Goal: Task Accomplishment & Management: Manage account settings

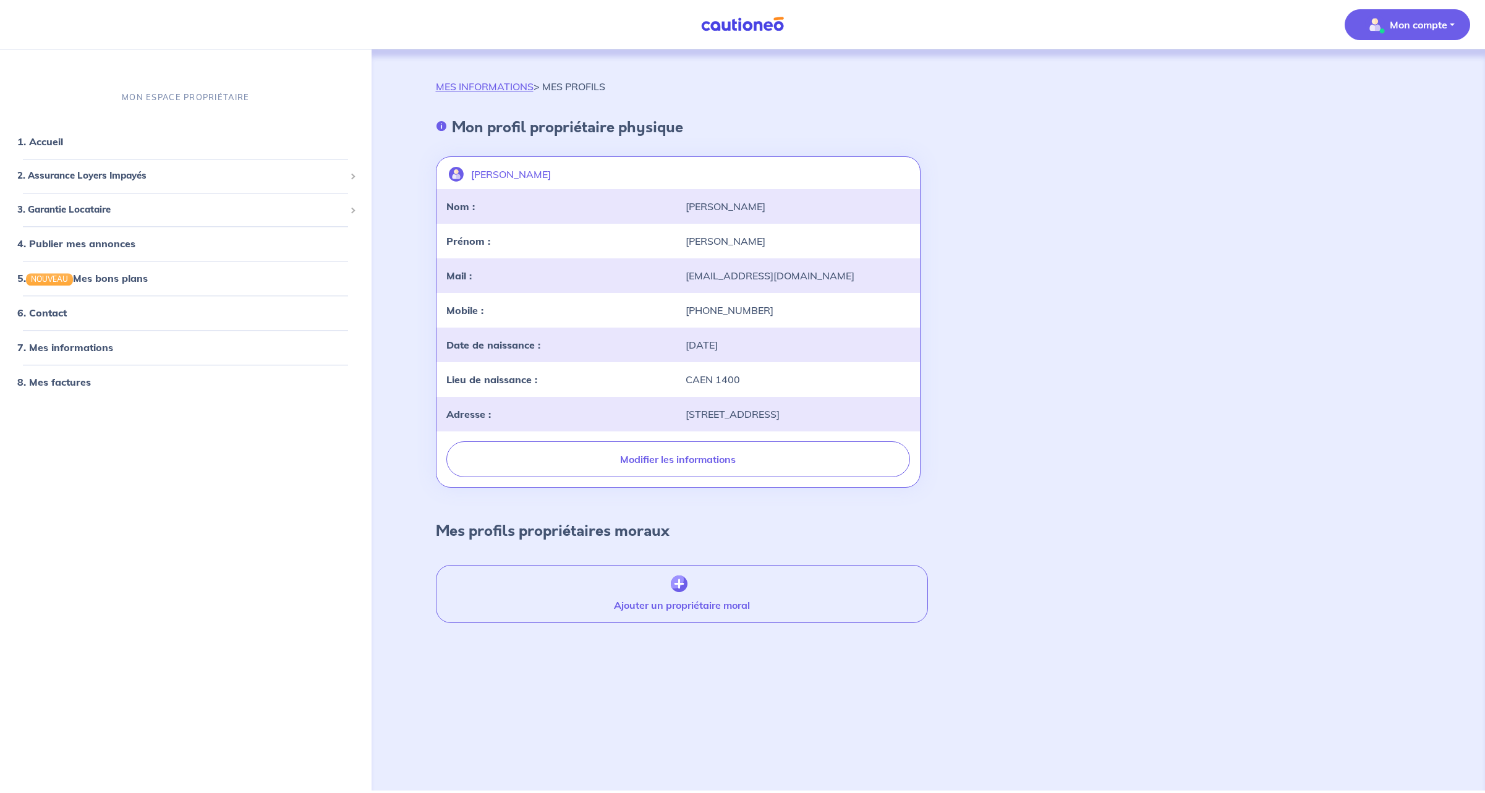
click at [1413, 22] on p "Mon compte" at bounding box center [1418, 24] width 57 height 15
click at [1388, 75] on link "Mes informations" at bounding box center [1395, 77] width 100 height 20
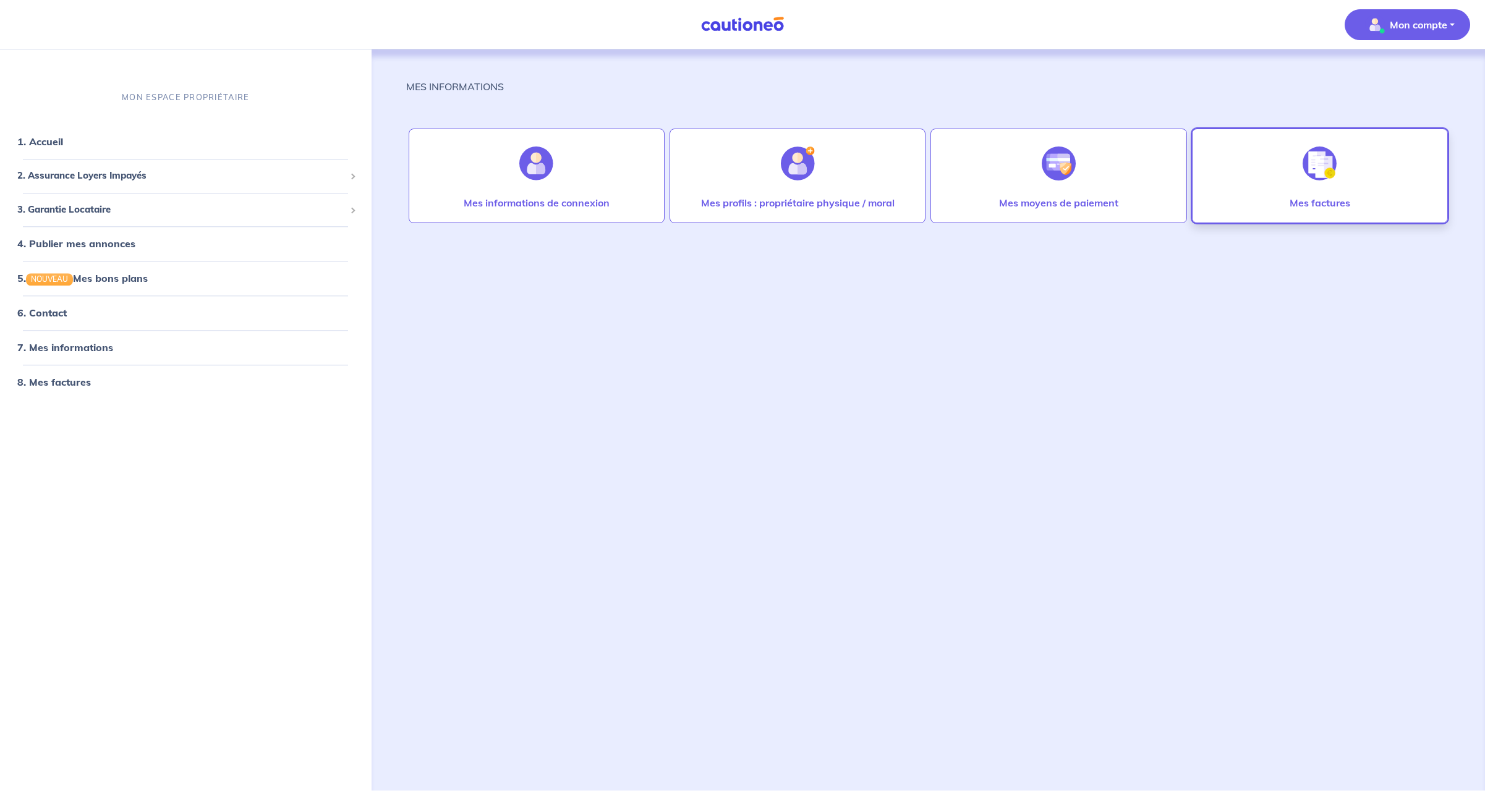
click at [1312, 200] on p "Mes factures" at bounding box center [1320, 202] width 61 height 15
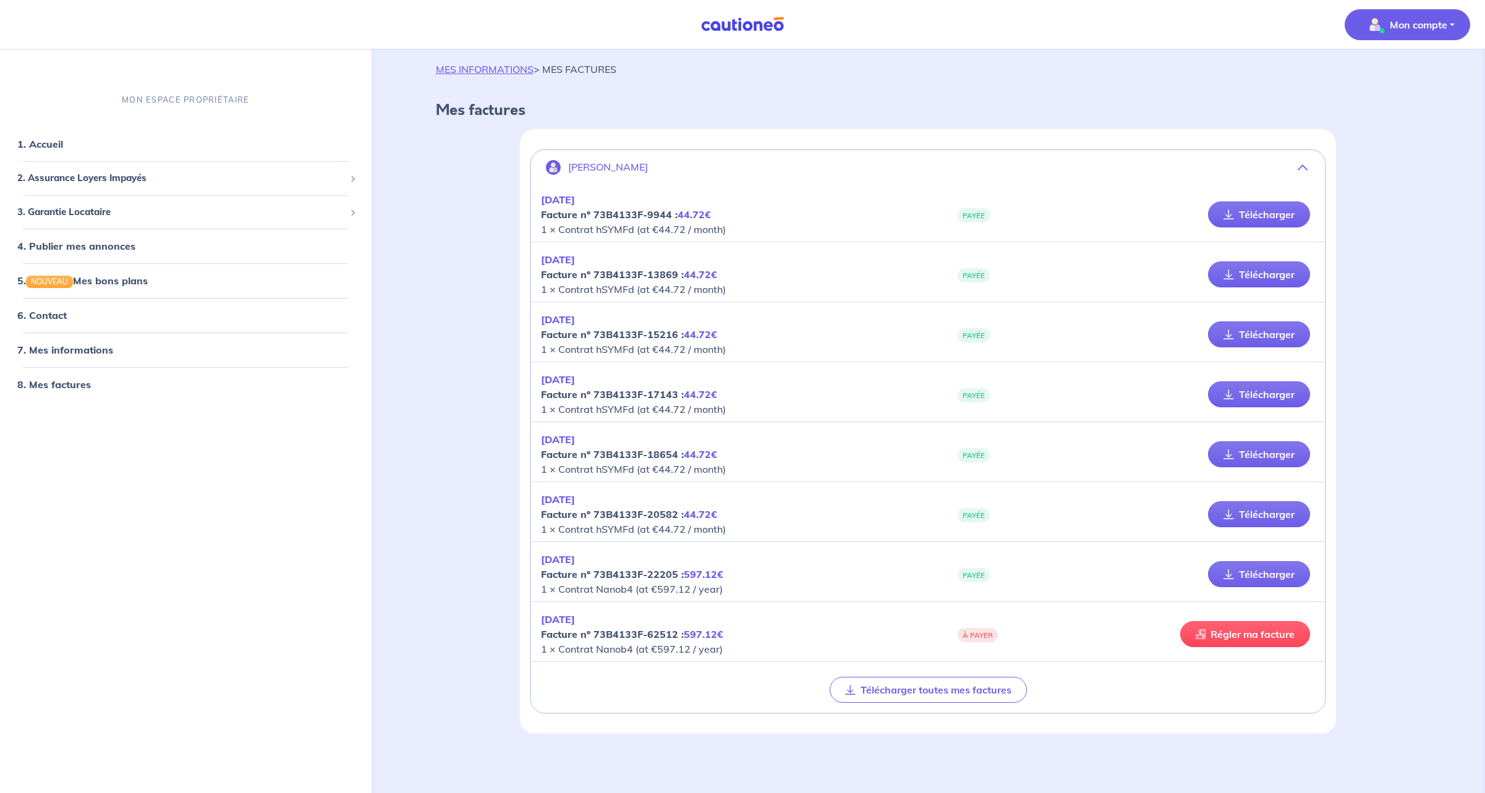
scroll to position [17, 0]
click at [1264, 572] on link "Télécharger" at bounding box center [1259, 575] width 102 height 26
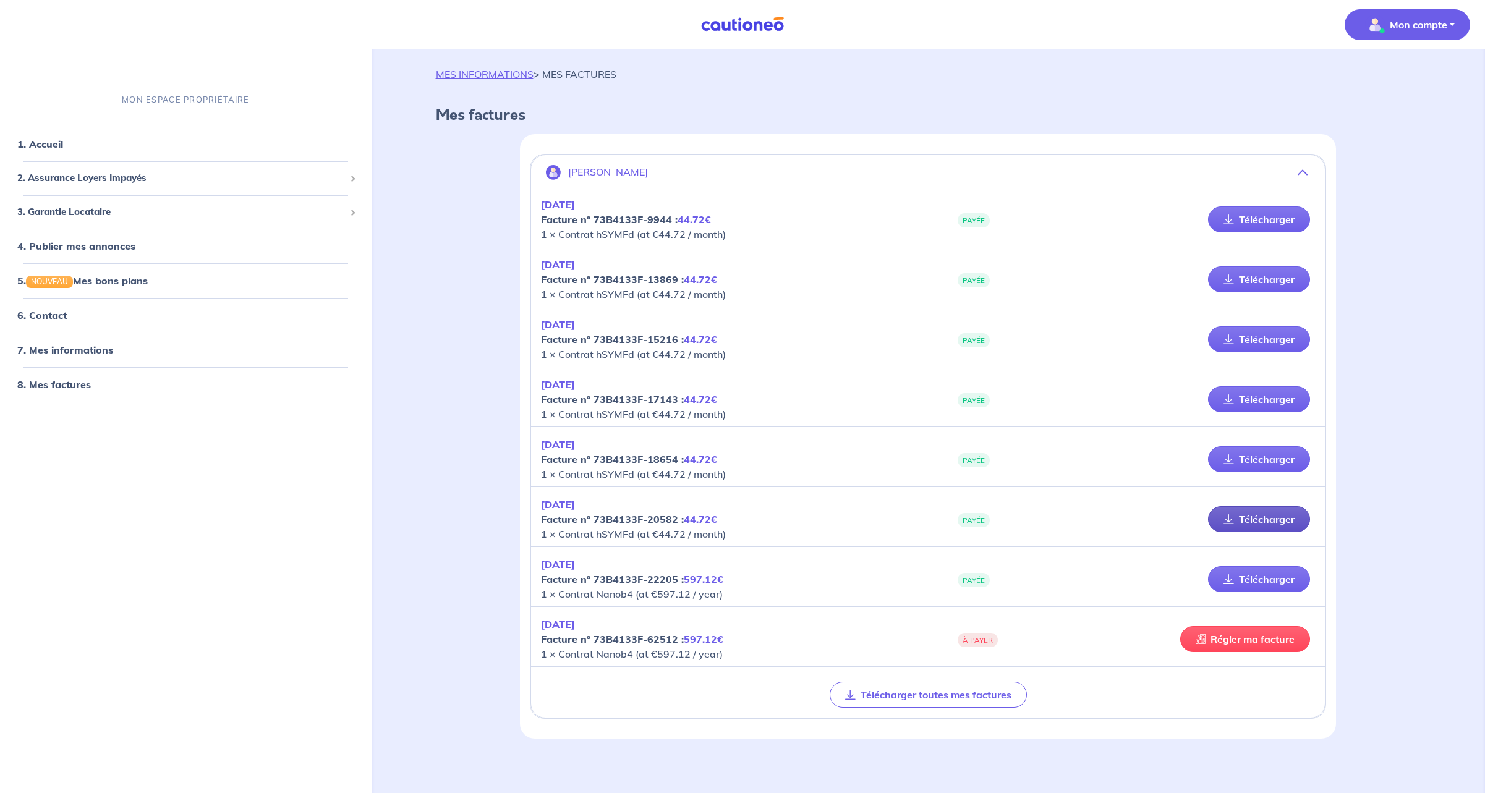
click at [1260, 516] on link "Télécharger" at bounding box center [1259, 519] width 102 height 26
click at [1261, 458] on link "Télécharger" at bounding box center [1259, 459] width 102 height 26
click at [1421, 25] on p "Mon compte" at bounding box center [1418, 24] width 57 height 15
click at [1409, 75] on link "Mes informations" at bounding box center [1395, 77] width 100 height 20
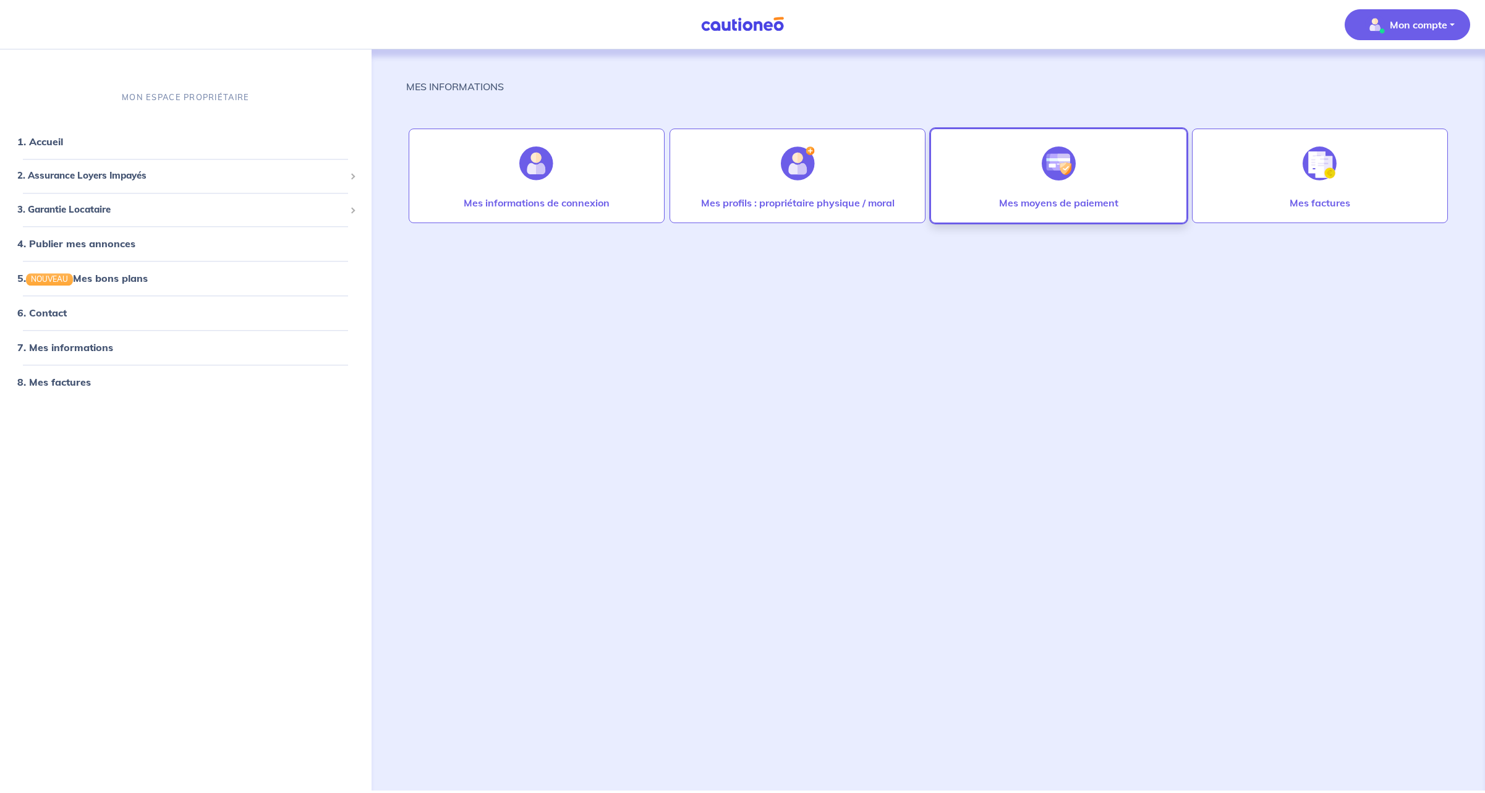
click at [1073, 184] on div at bounding box center [1059, 164] width 54 height 64
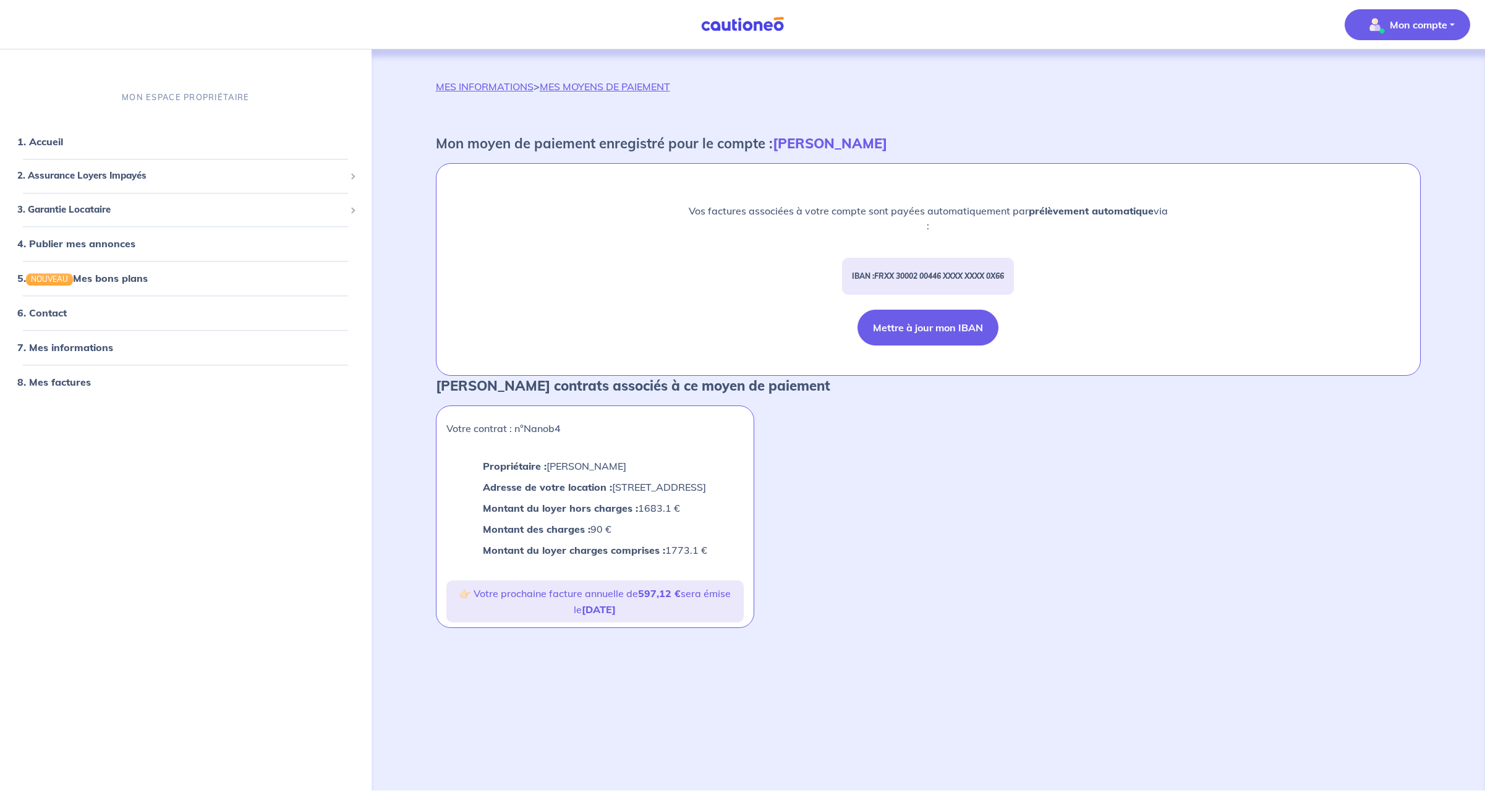
click at [940, 324] on button "Mettre à jour mon IBAN" at bounding box center [927, 328] width 141 height 36
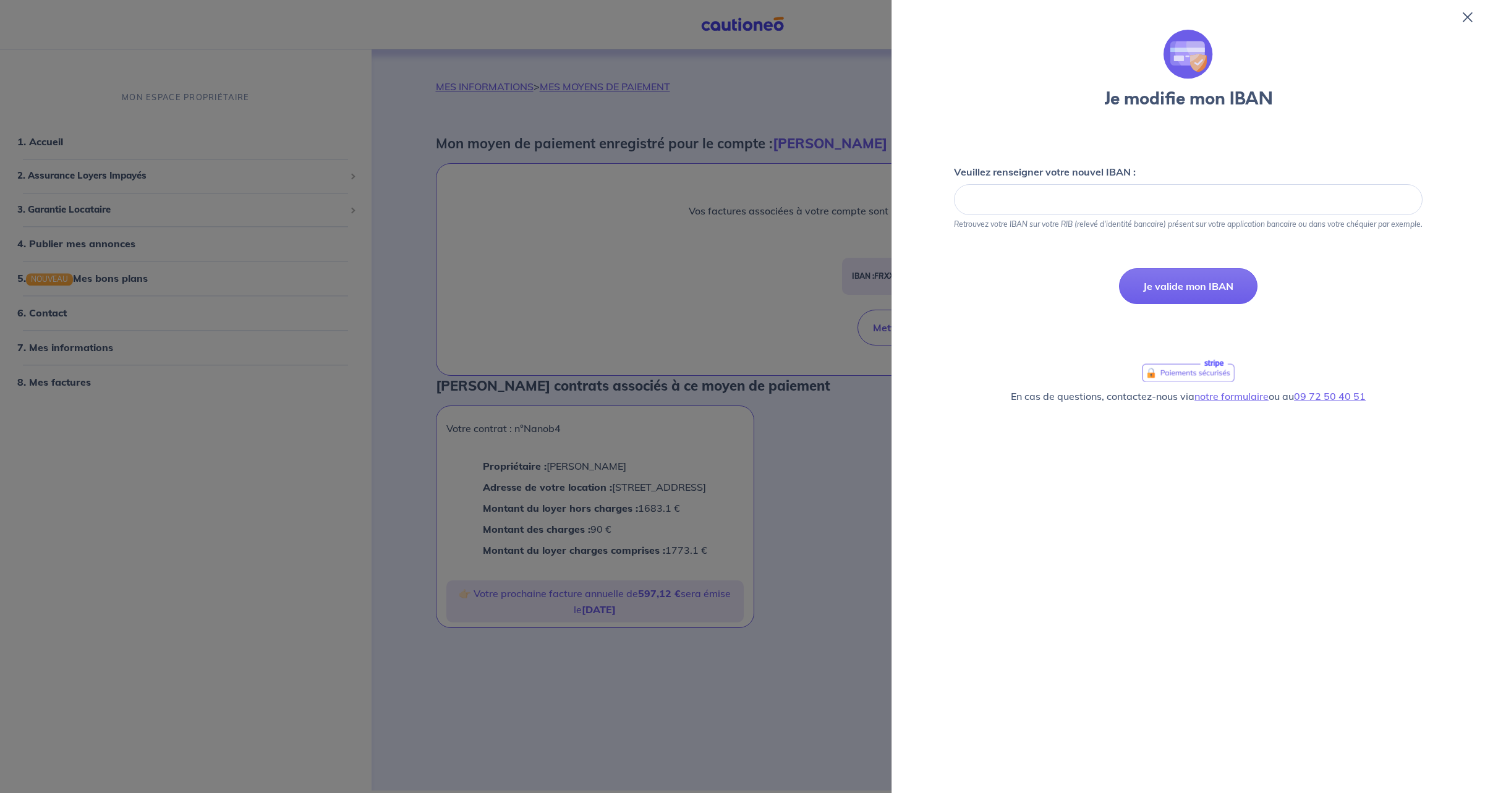
click at [1468, 15] on icon at bounding box center [1468, 17] width 10 height 10
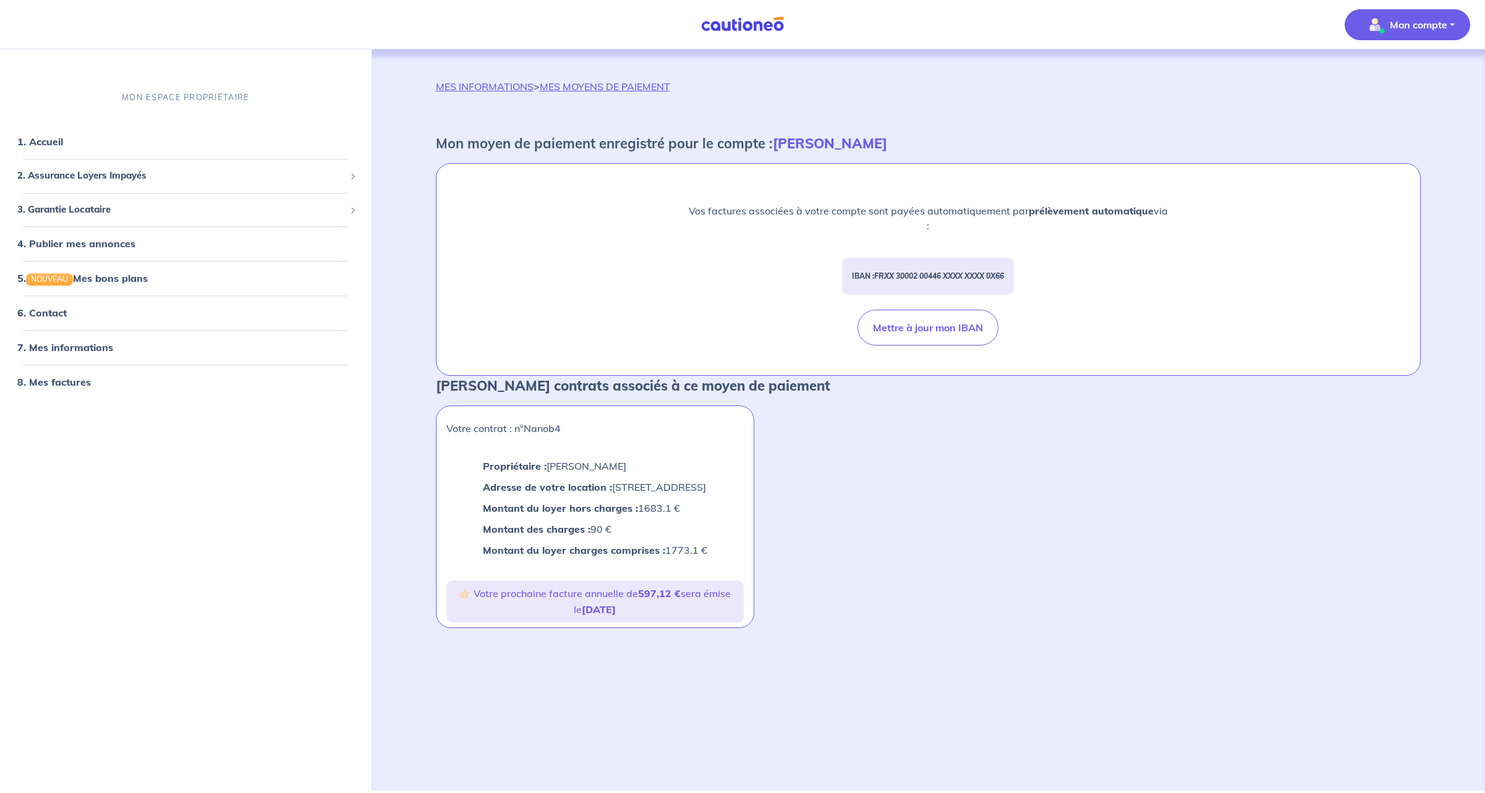
click at [1418, 23] on p "Mon compte" at bounding box center [1418, 24] width 57 height 15
click at [1390, 75] on link "Mes informations" at bounding box center [1395, 77] width 100 height 20
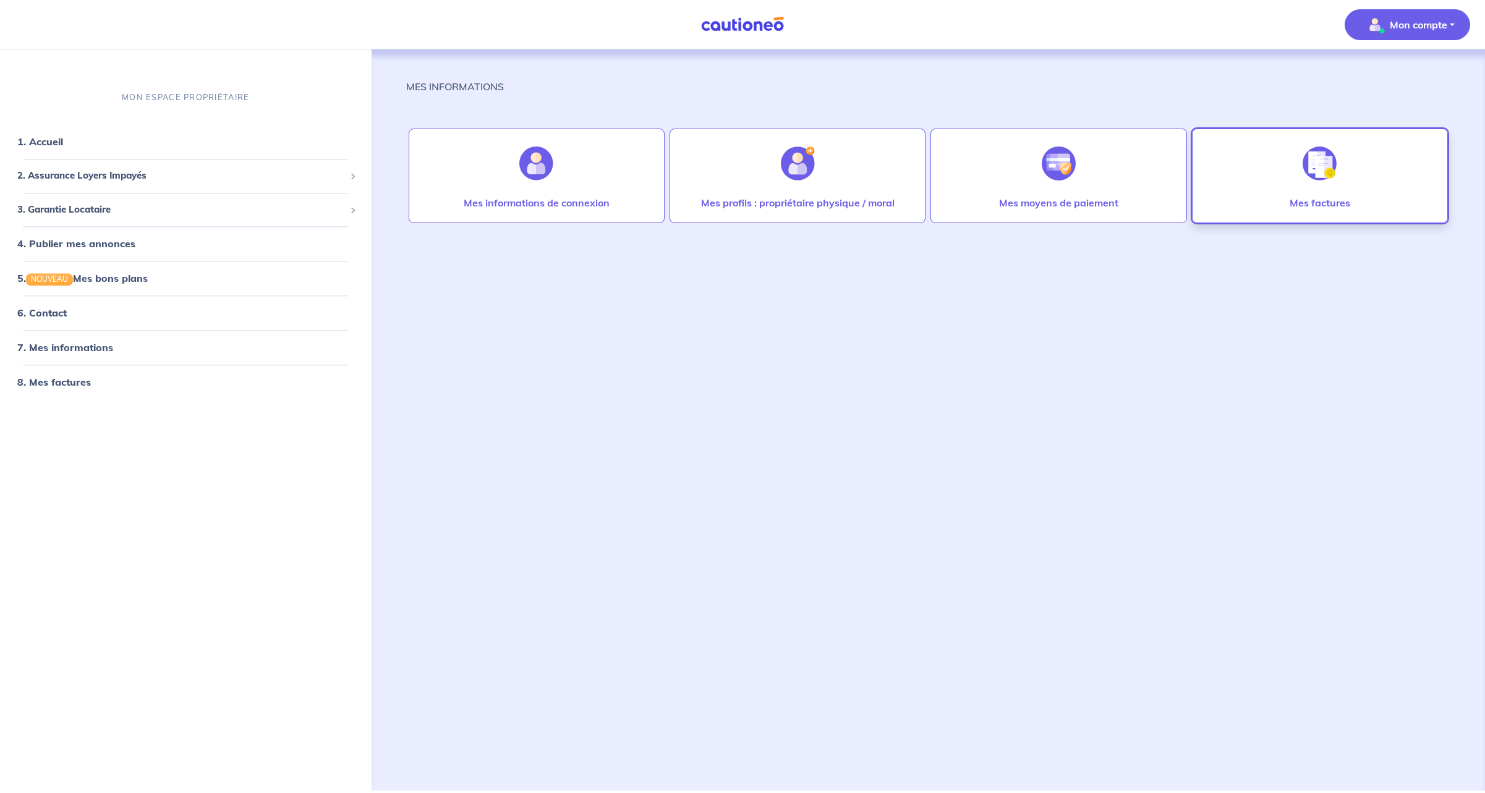
click at [1330, 171] on img at bounding box center [1320, 164] width 34 height 34
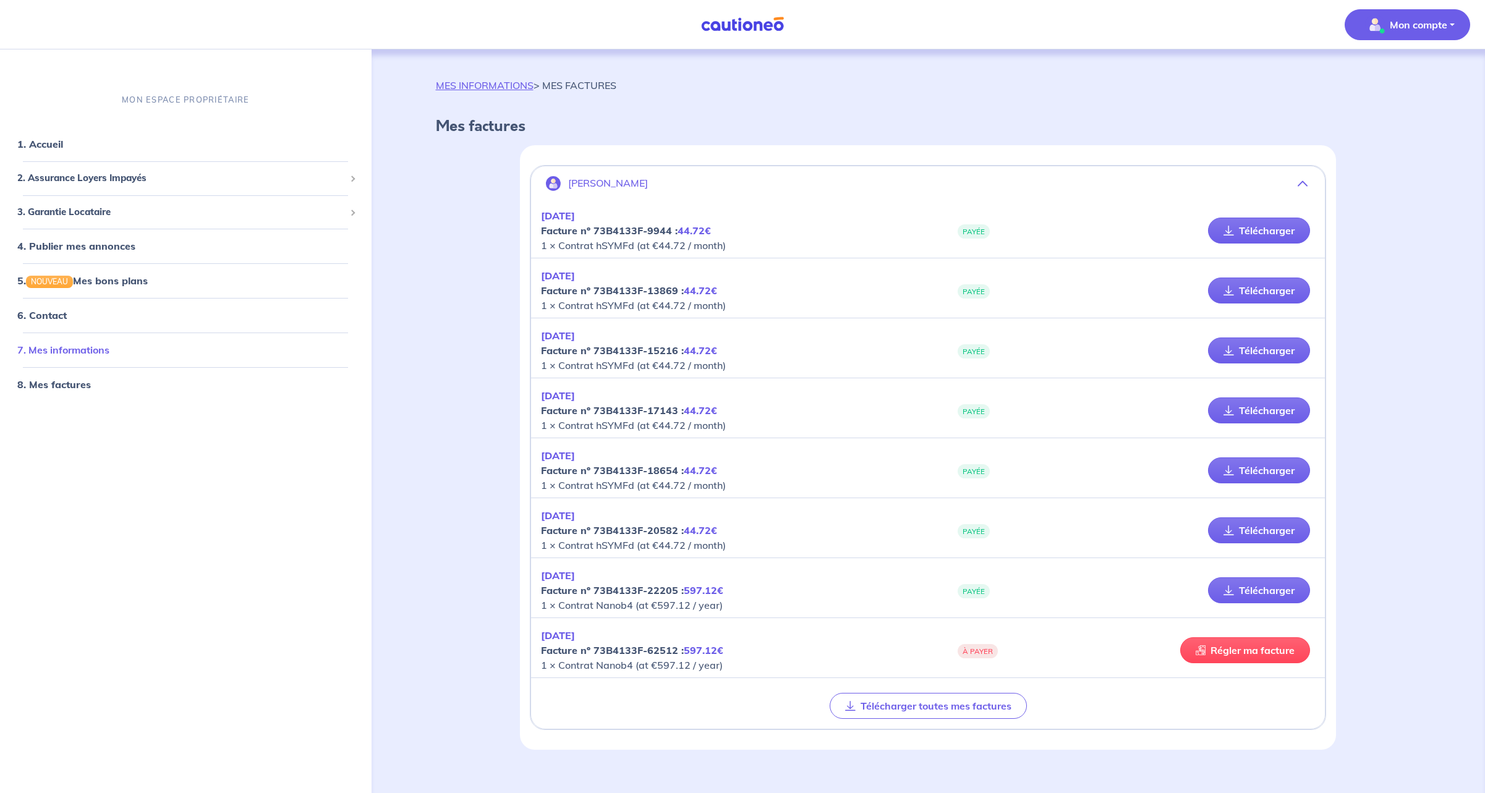
scroll to position [1, 0]
click at [68, 178] on span "2. Assurance Loyers Impayés" at bounding box center [181, 178] width 328 height 14
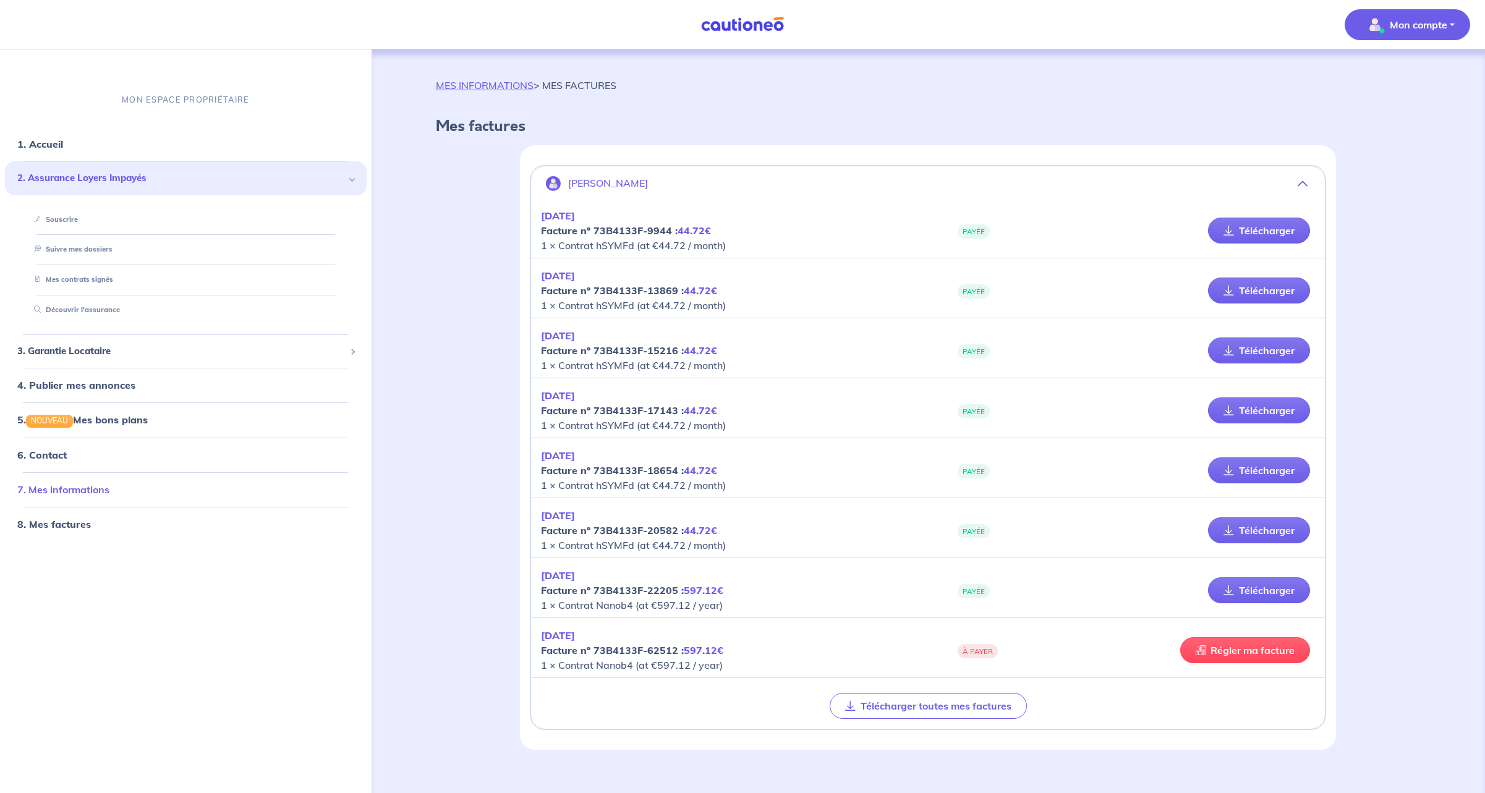
click at [93, 490] on link "7. Mes informations" at bounding box center [63, 489] width 92 height 12
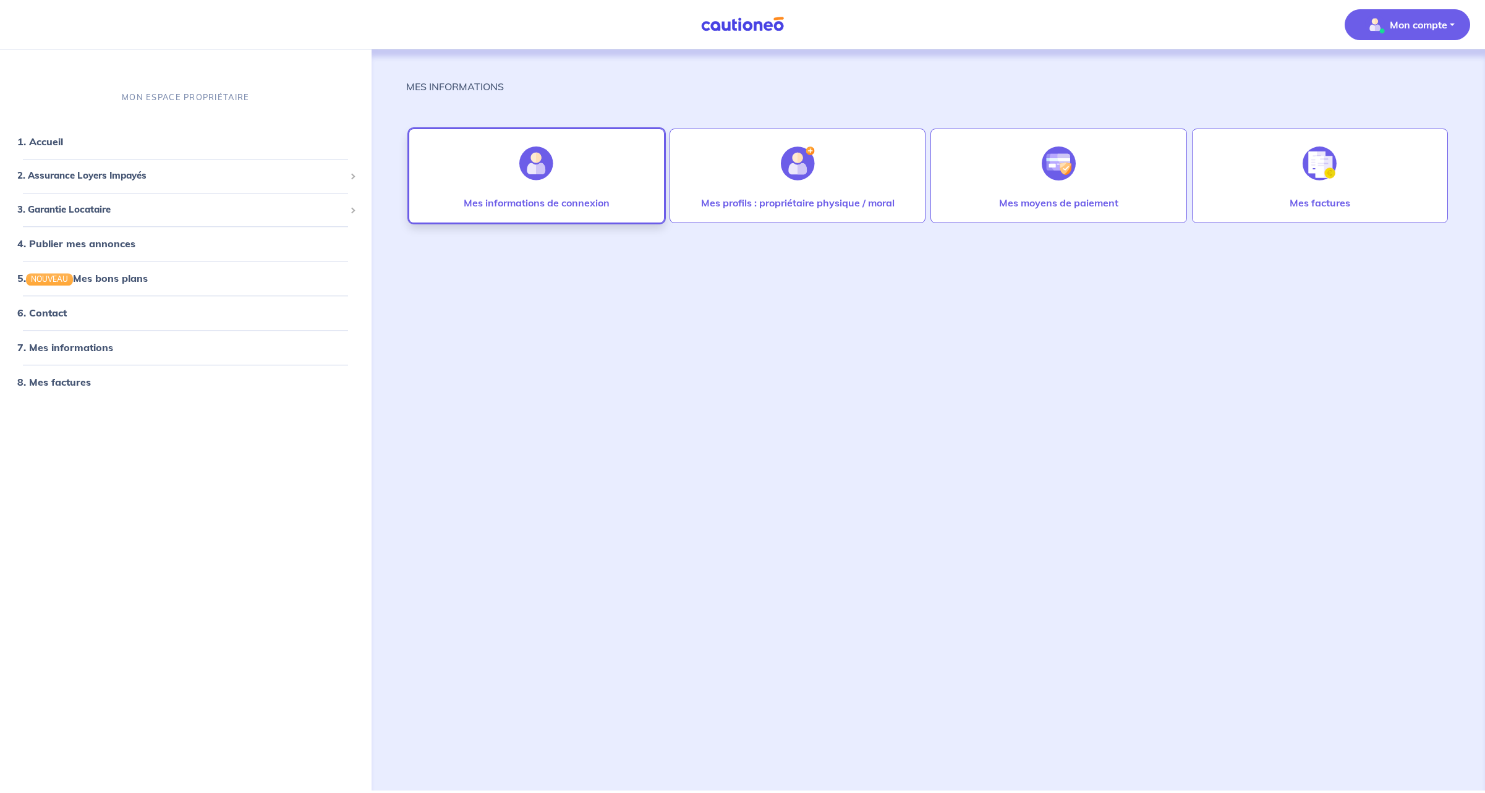
click at [538, 184] on div at bounding box center [536, 164] width 54 height 64
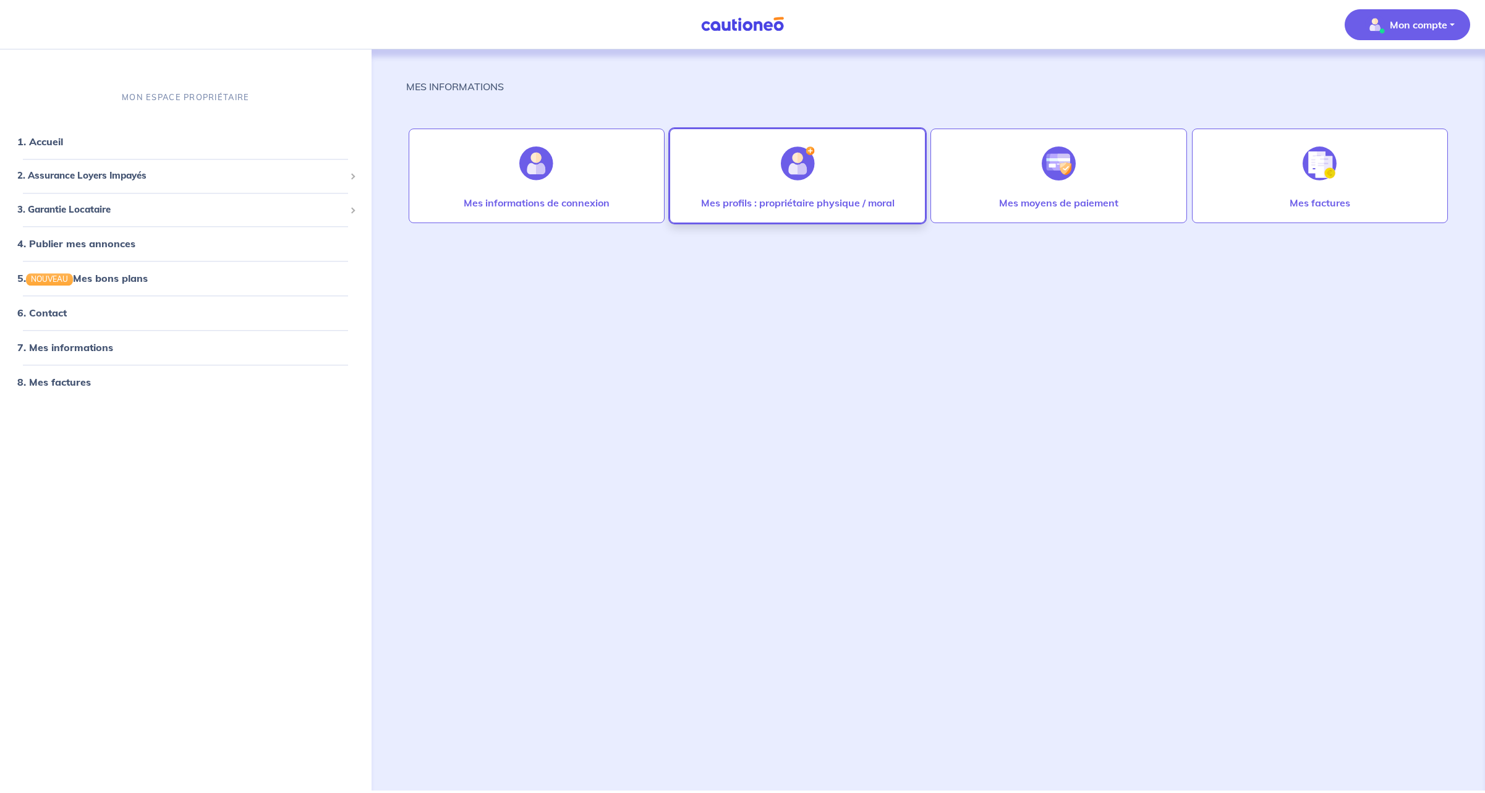
click at [843, 204] on p "Mes profils : propriétaire physique / moral" at bounding box center [798, 202] width 194 height 15
click at [1043, 190] on div at bounding box center [1059, 164] width 54 height 64
click at [62, 136] on link "1. Accueil" at bounding box center [39, 142] width 45 height 12
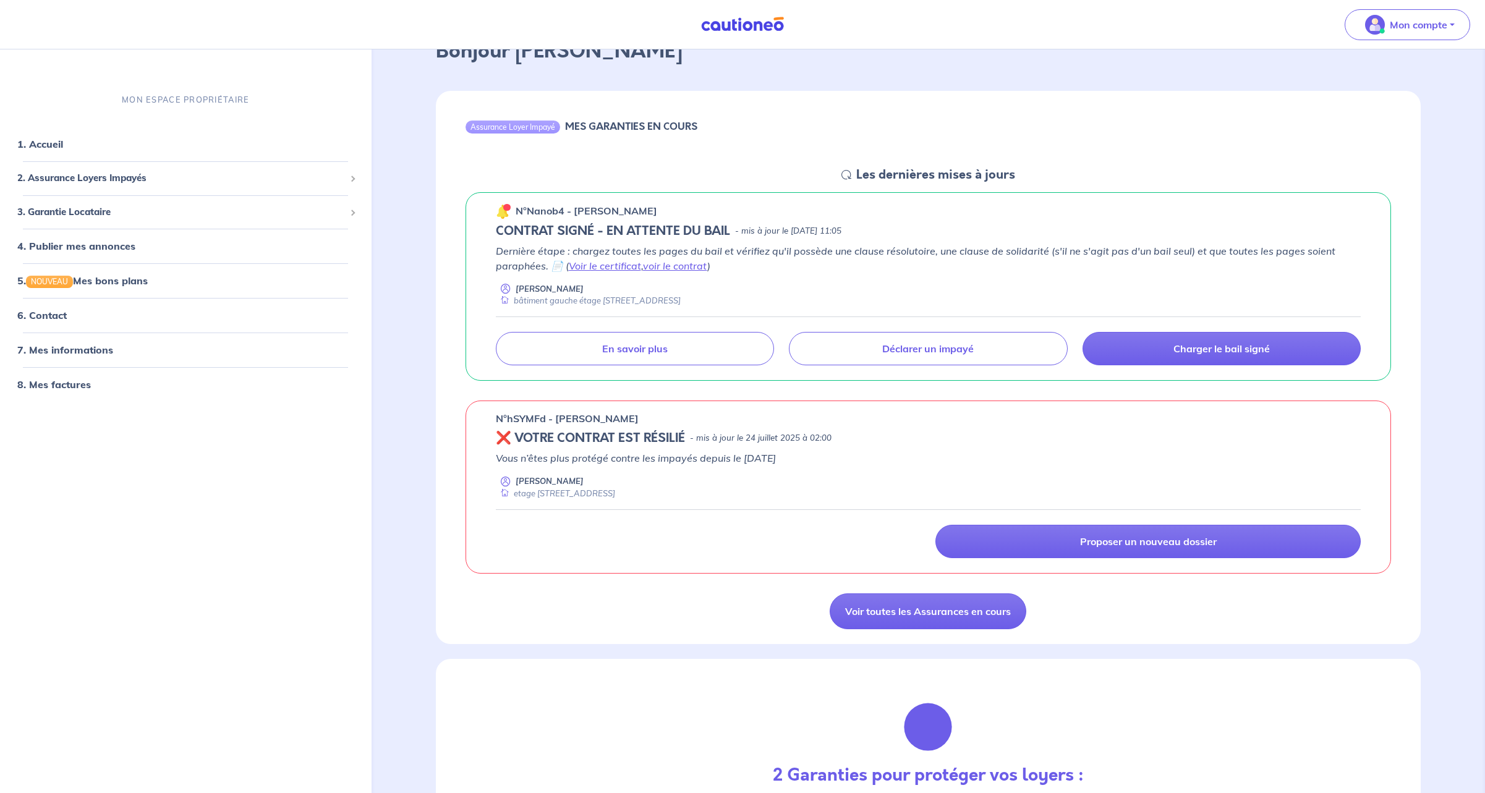
scroll to position [79, 0]
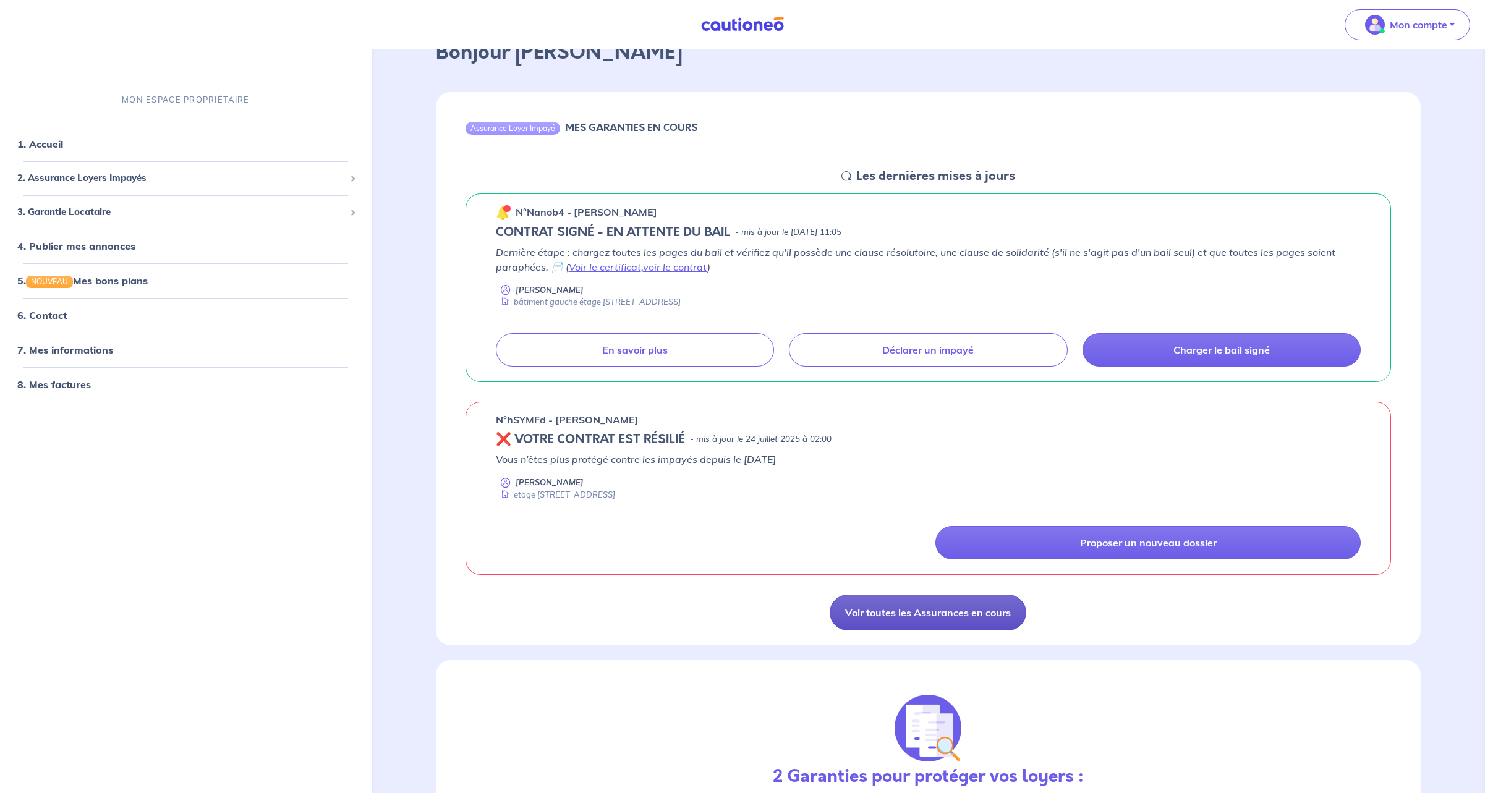
click at [940, 611] on link "Voir toutes les Assurances en cours" at bounding box center [928, 613] width 197 height 36
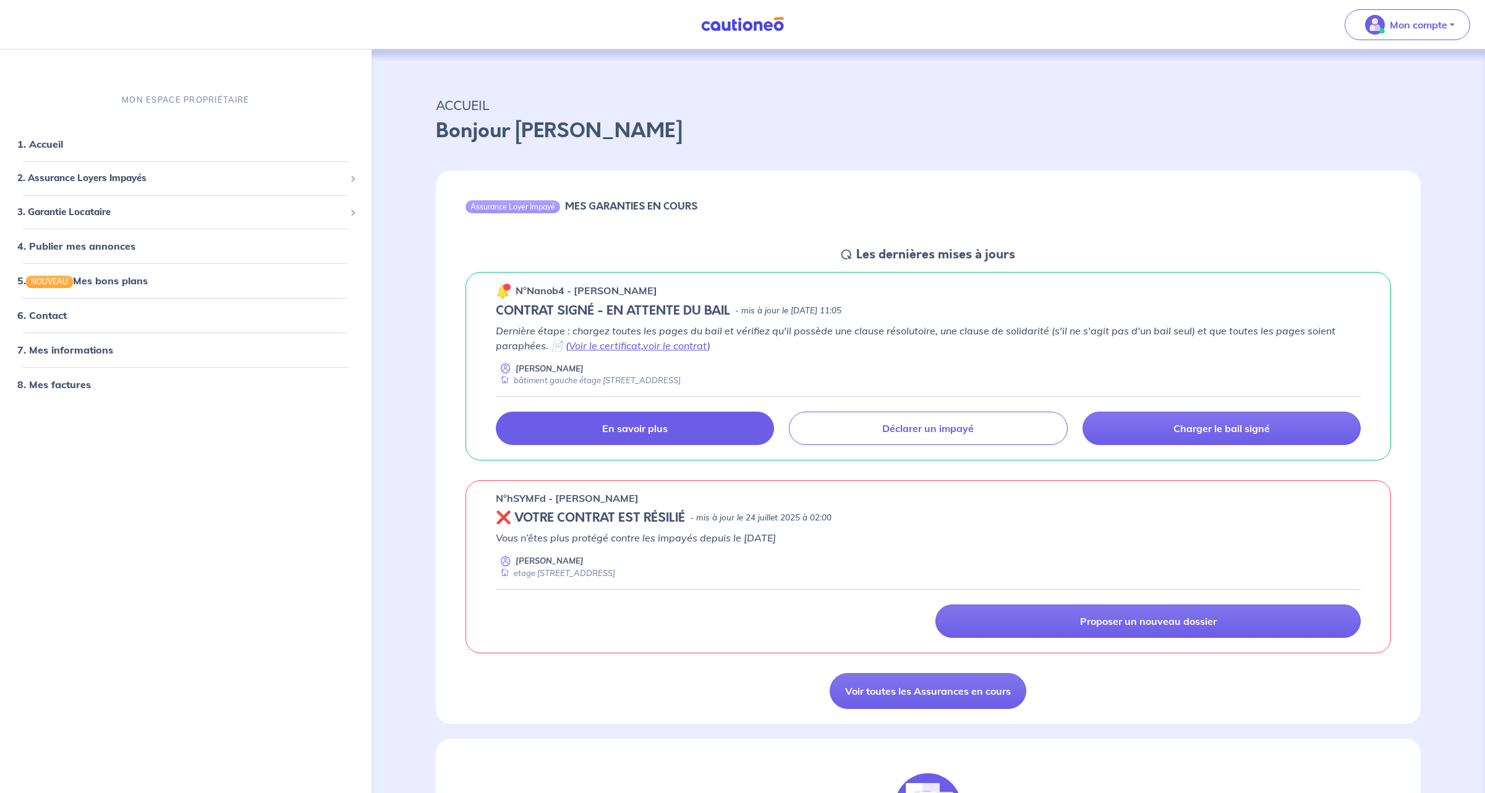
click at [655, 427] on p "En savoir plus" at bounding box center [635, 428] width 66 height 12
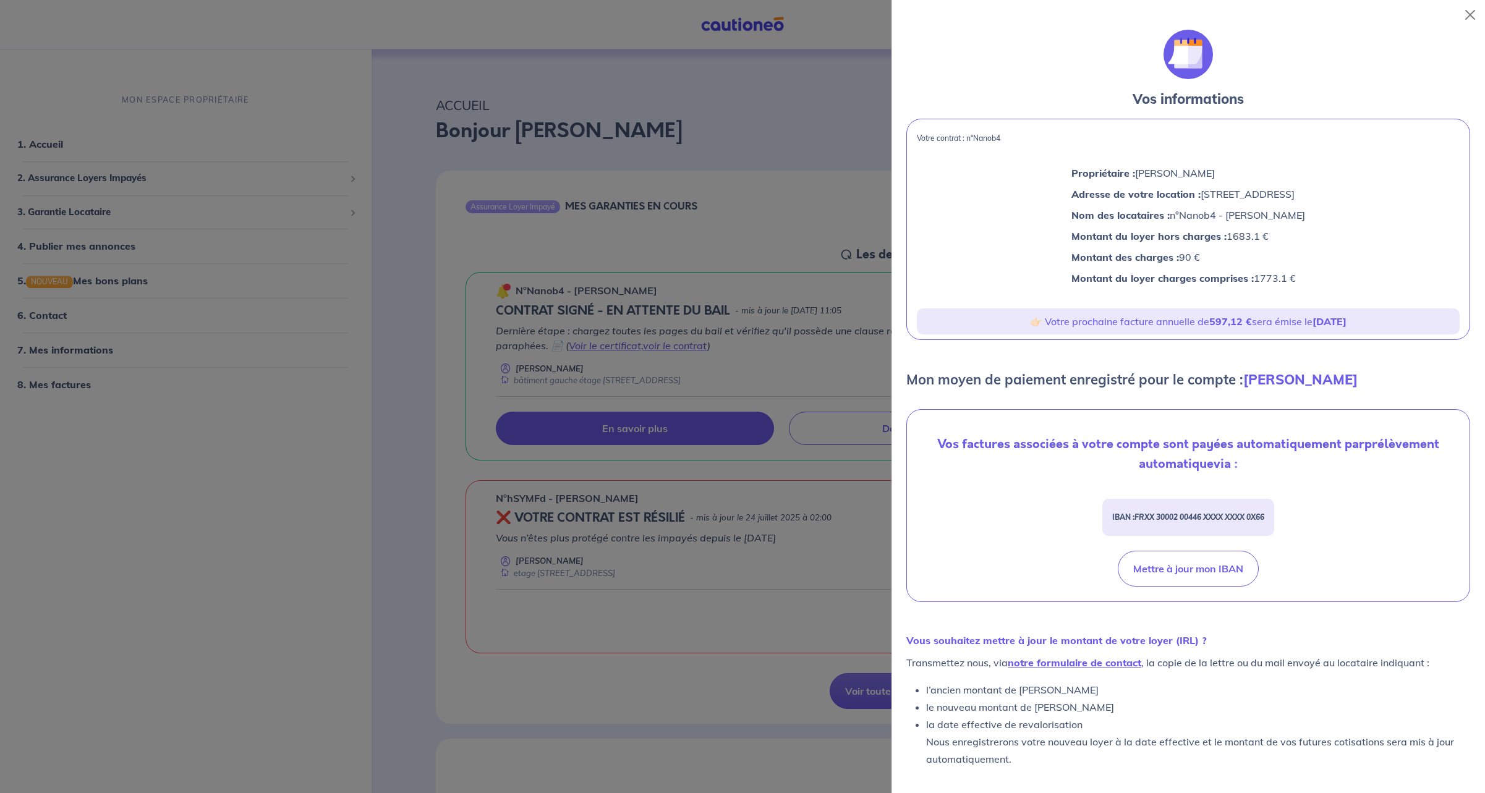
click at [857, 553] on div at bounding box center [742, 396] width 1485 height 793
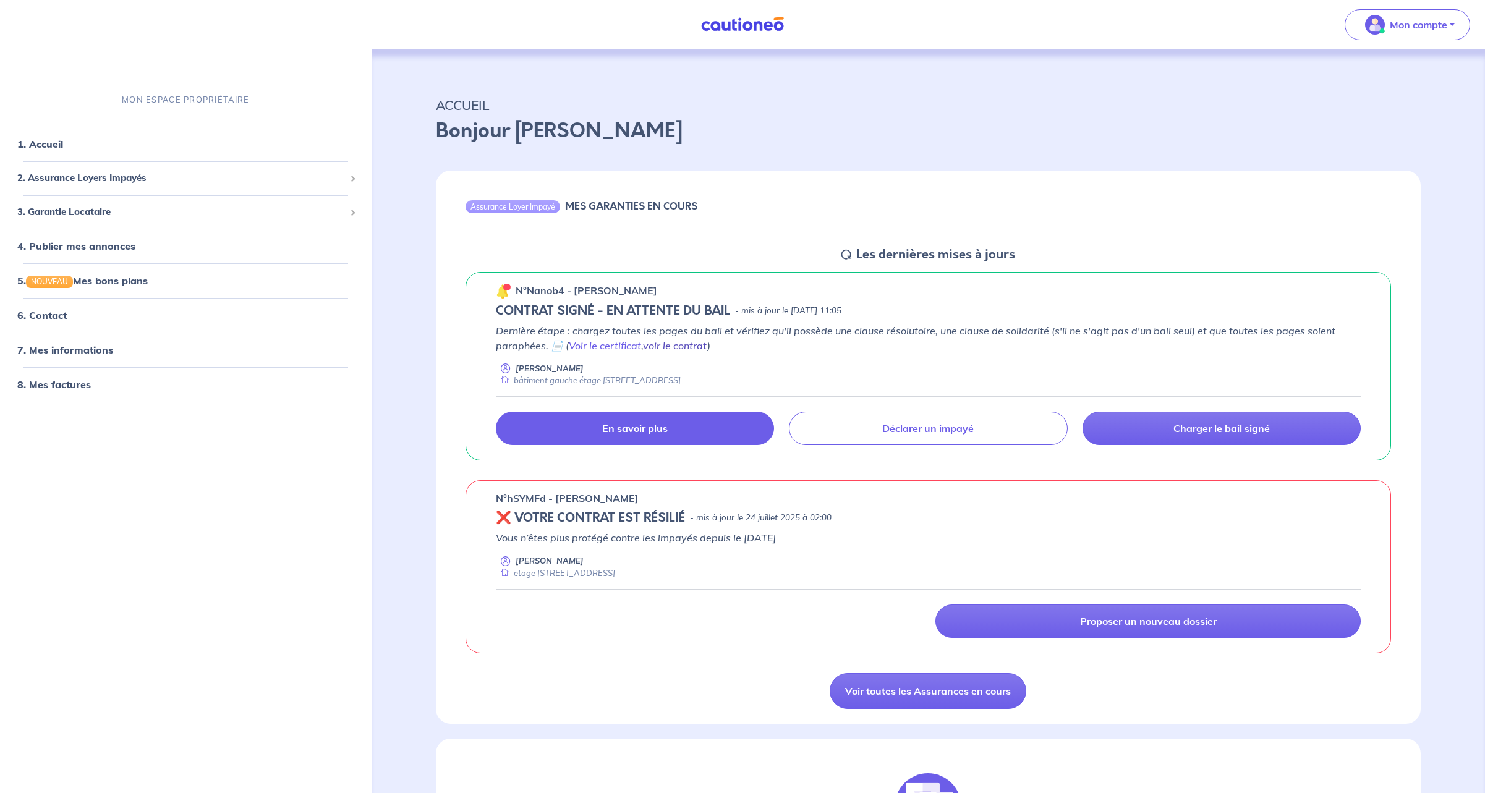
click at [670, 347] on link "voir le contrat" at bounding box center [675, 345] width 64 height 12
click at [330, 122] on nav "1. Accueil 2. Assurance Loyers Impayés Souscrire Suivre mes dossiers Mes contra…" at bounding box center [186, 264] width 372 height 287
click at [338, 102] on div "MON ESPACE PROPRIÉTAIRE" at bounding box center [186, 99] width 372 height 41
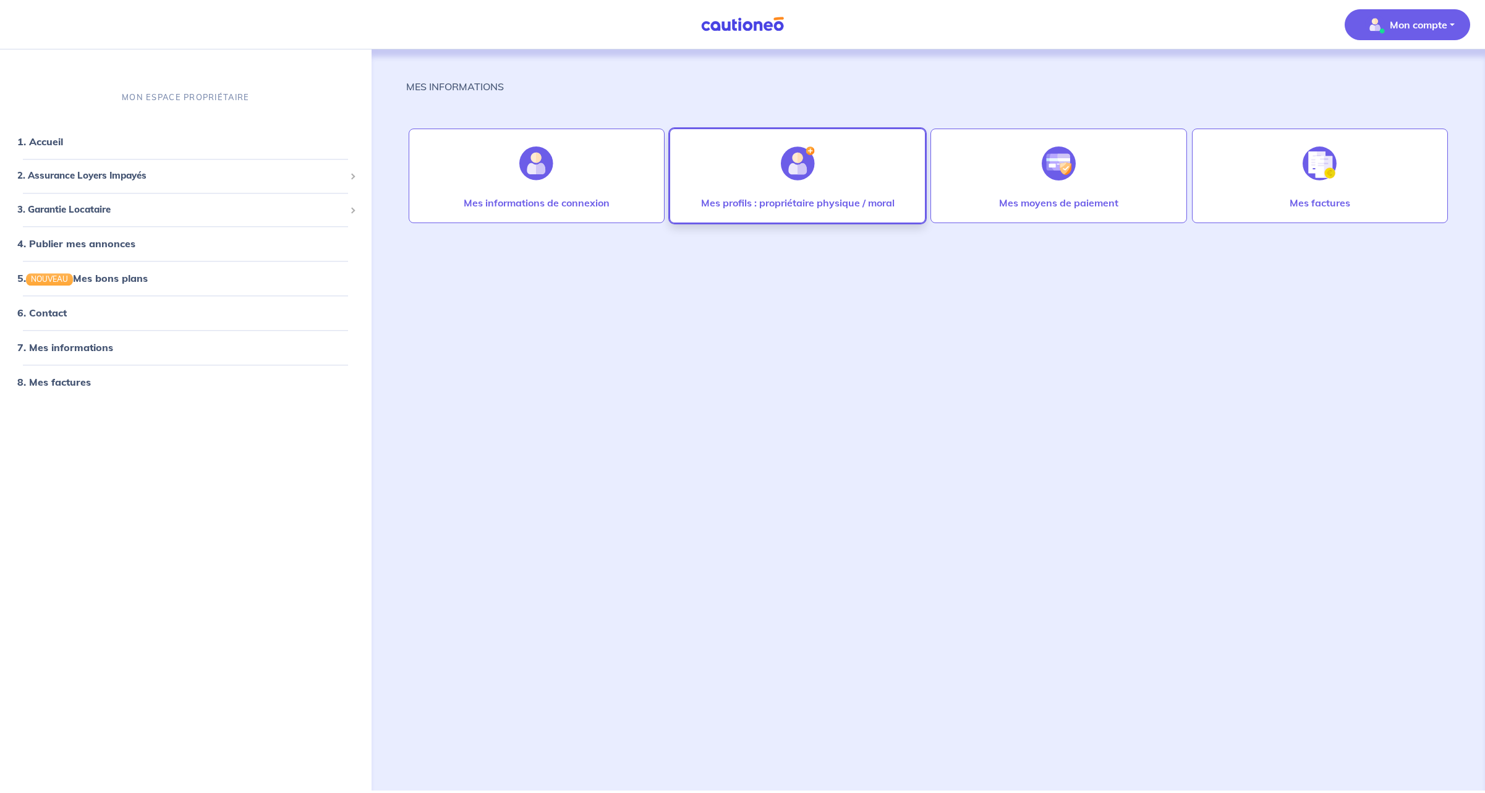
click at [779, 175] on div at bounding box center [798, 164] width 54 height 64
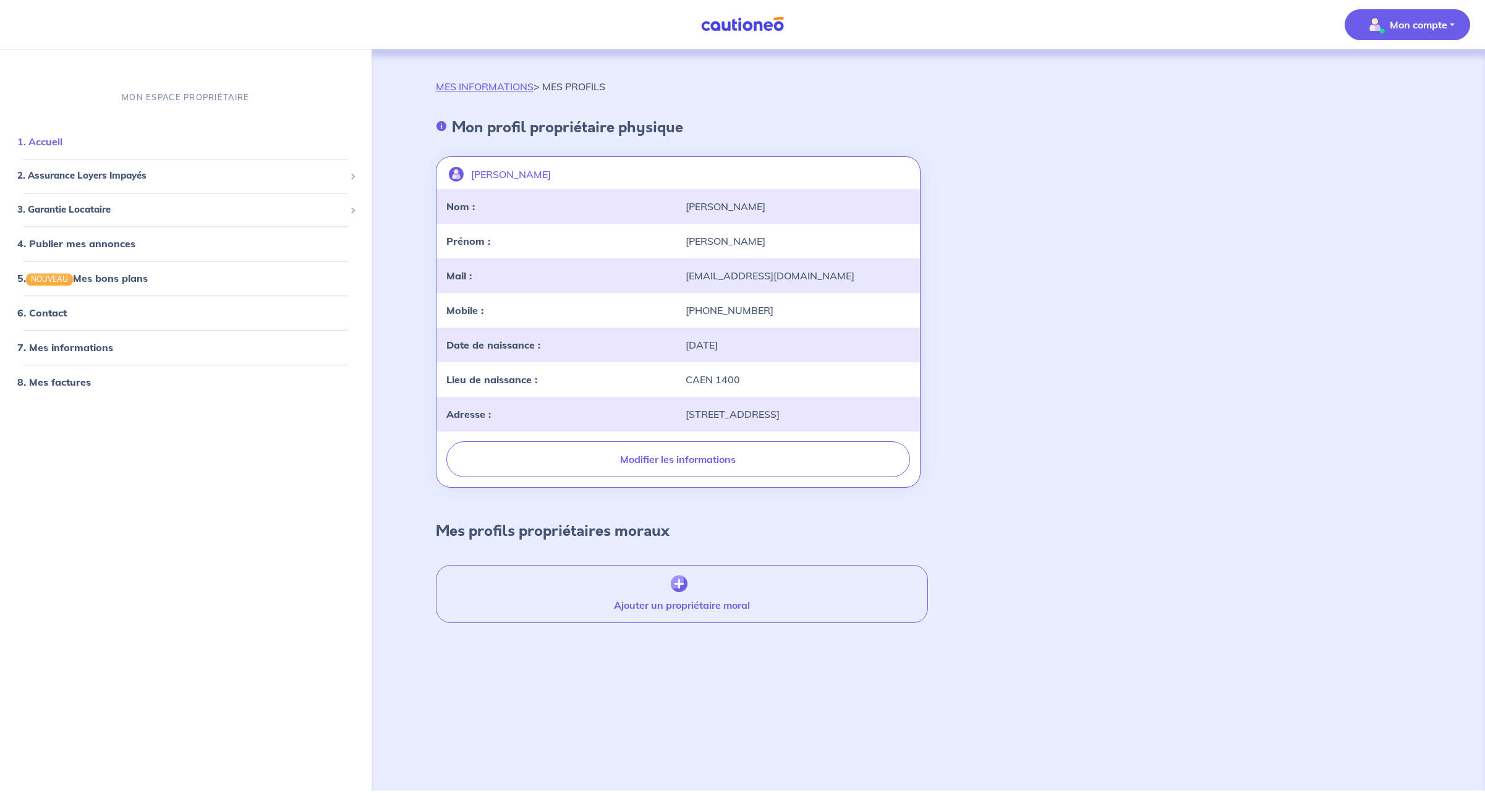
click at [62, 143] on link "1. Accueil" at bounding box center [39, 142] width 45 height 12
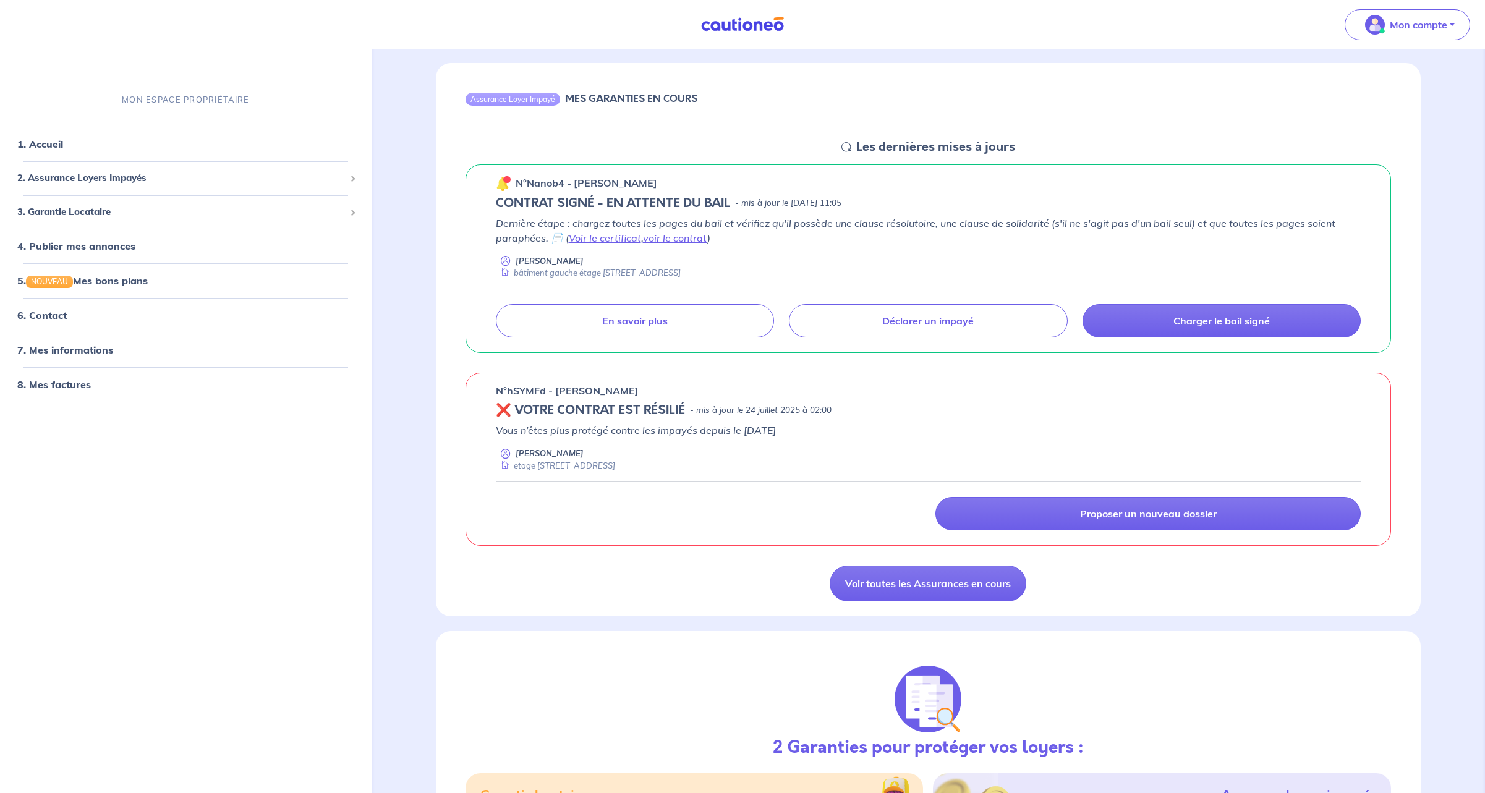
scroll to position [112, 0]
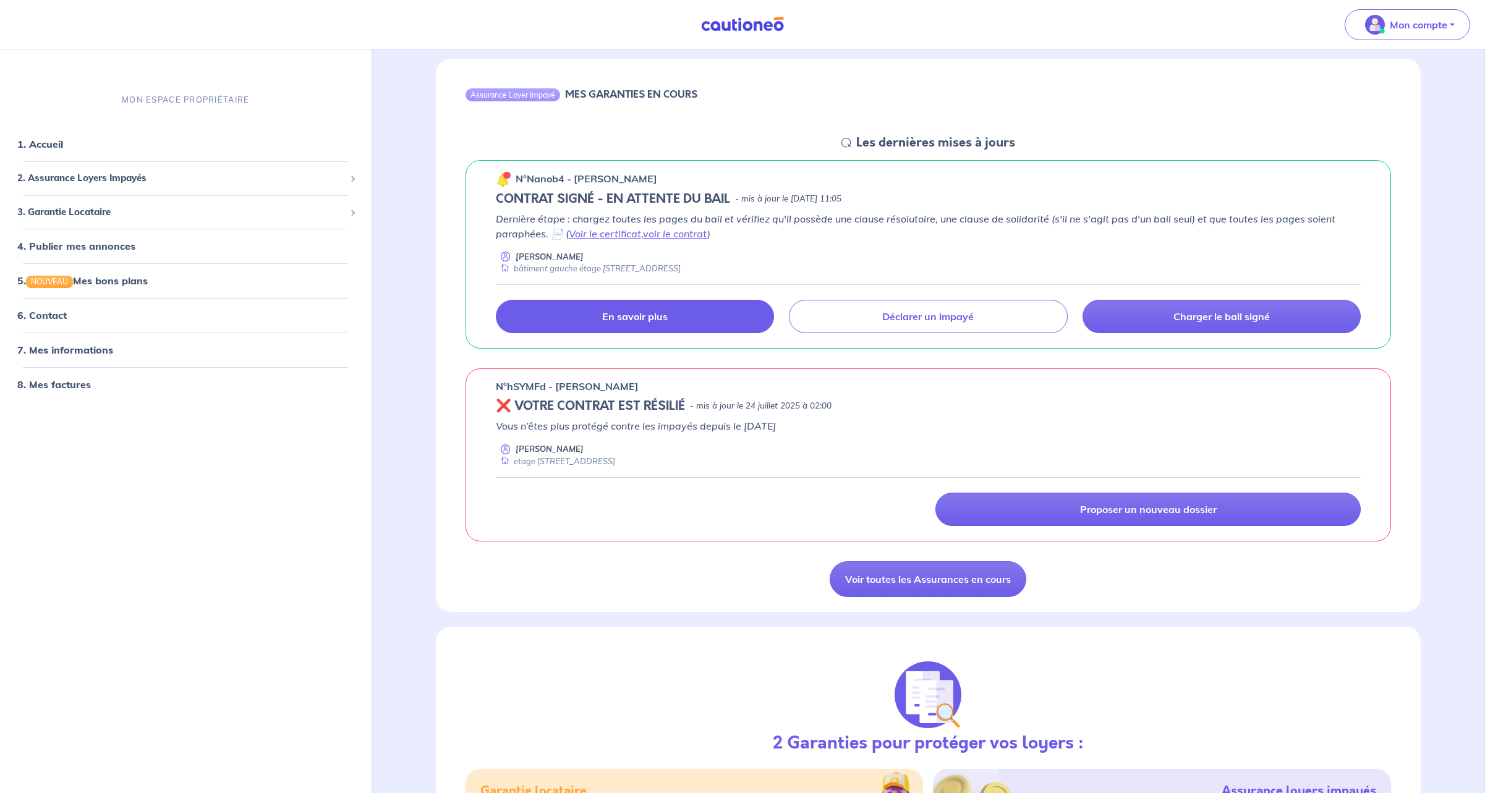
click at [686, 312] on link "En savoir plus" at bounding box center [635, 316] width 279 height 33
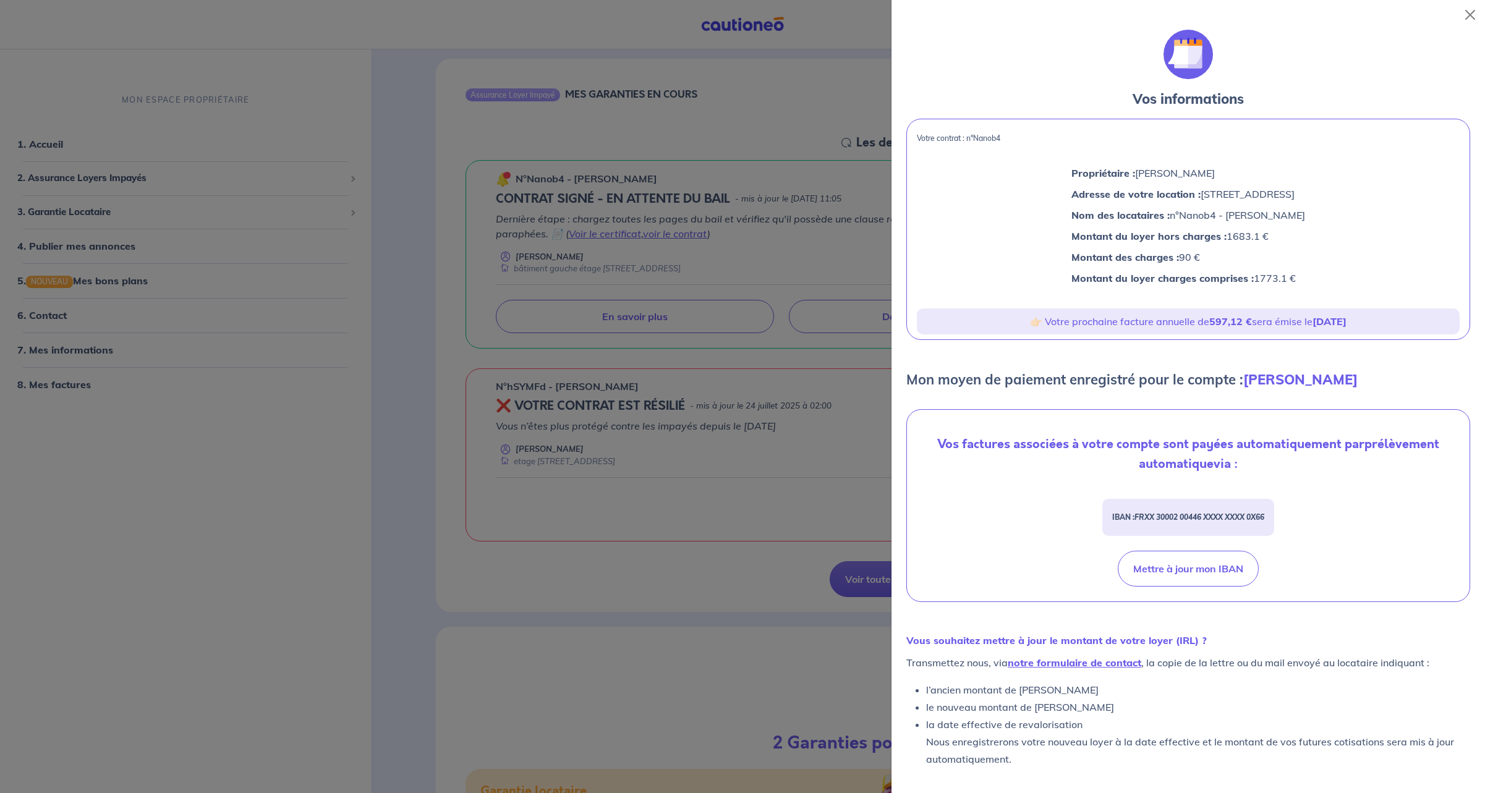
click at [429, 204] on div at bounding box center [742, 396] width 1485 height 793
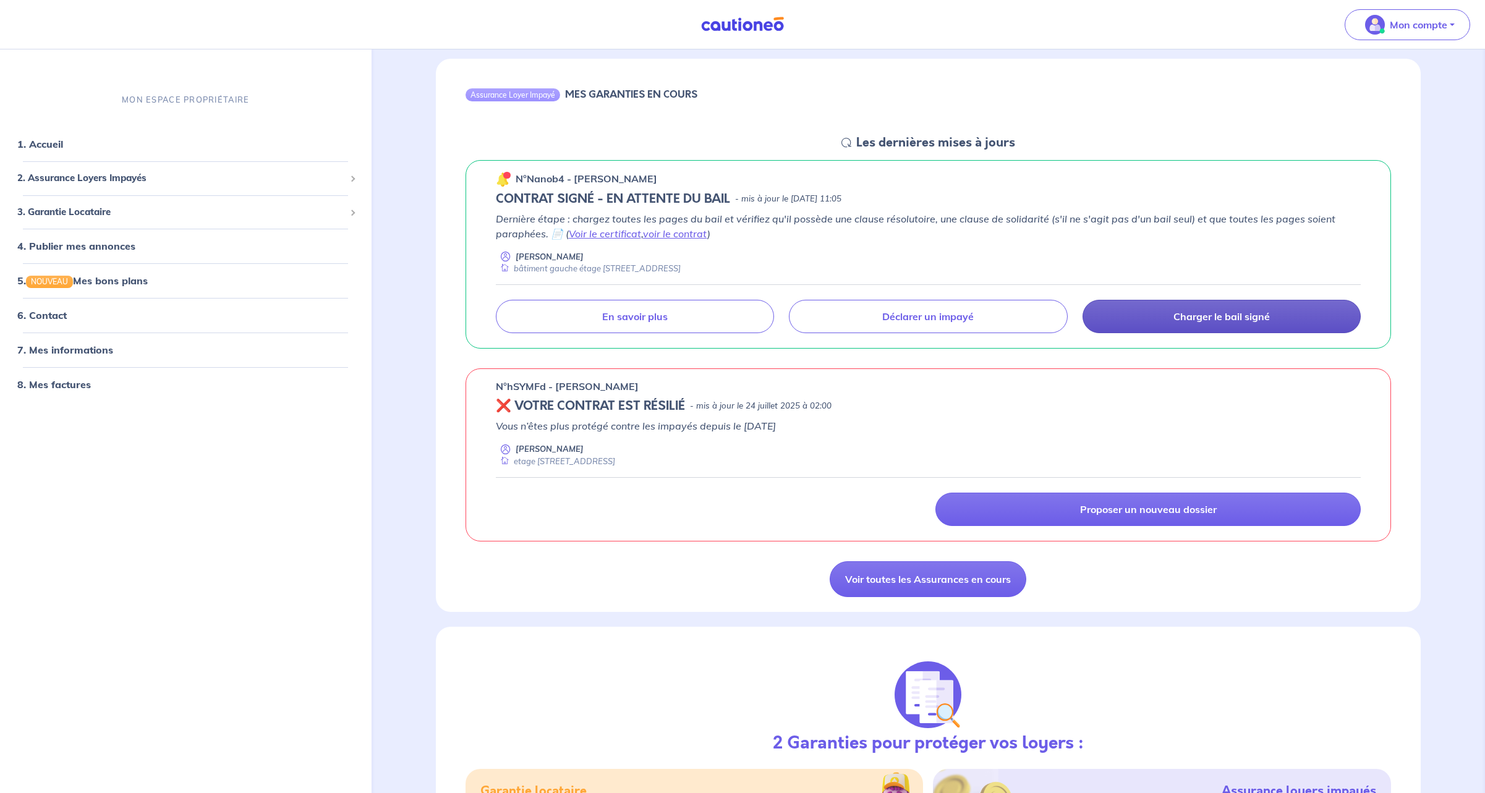
click at [1243, 315] on p "Charger le bail signé" at bounding box center [1221, 316] width 96 height 12
click at [680, 236] on link "voir le contrat" at bounding box center [675, 234] width 64 height 12
